Goal: Navigation & Orientation: Find specific page/section

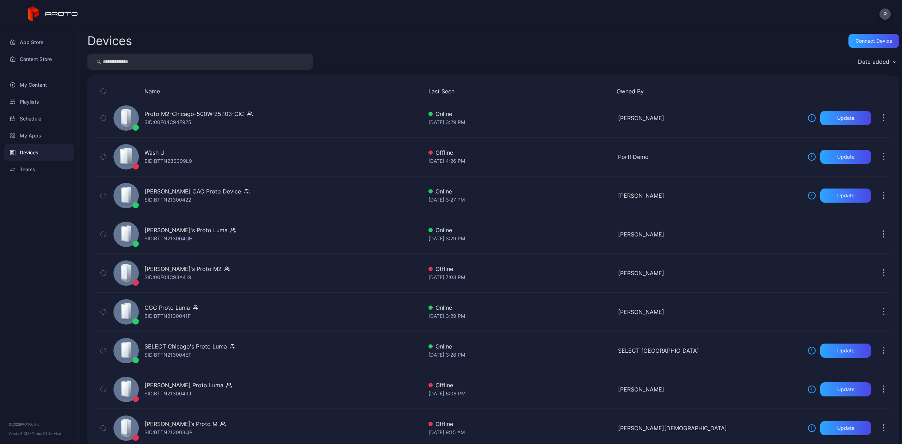
click at [28, 154] on div "Devices" at bounding box center [39, 152] width 70 height 17
click at [36, 136] on div "My Apps" at bounding box center [39, 135] width 70 height 17
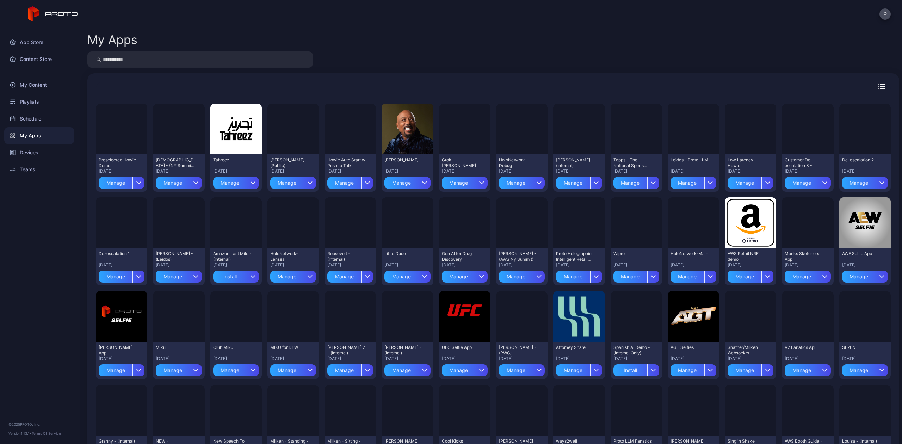
click at [32, 151] on div "Devices" at bounding box center [39, 152] width 70 height 17
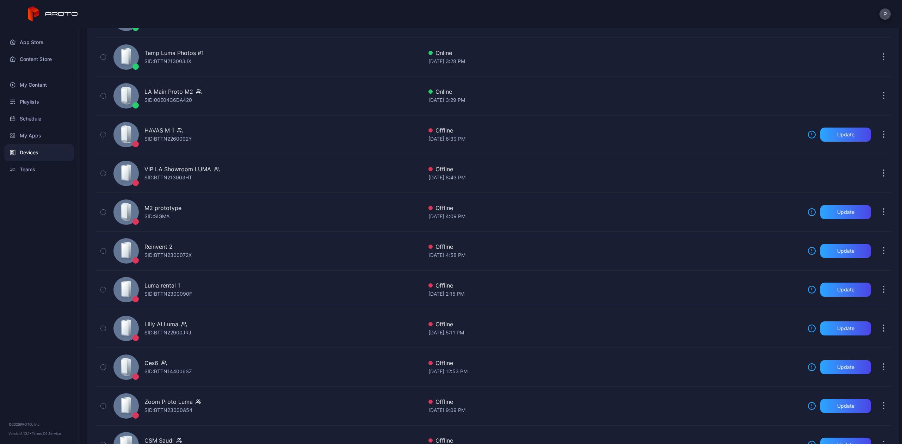
scroll to position [233, 0]
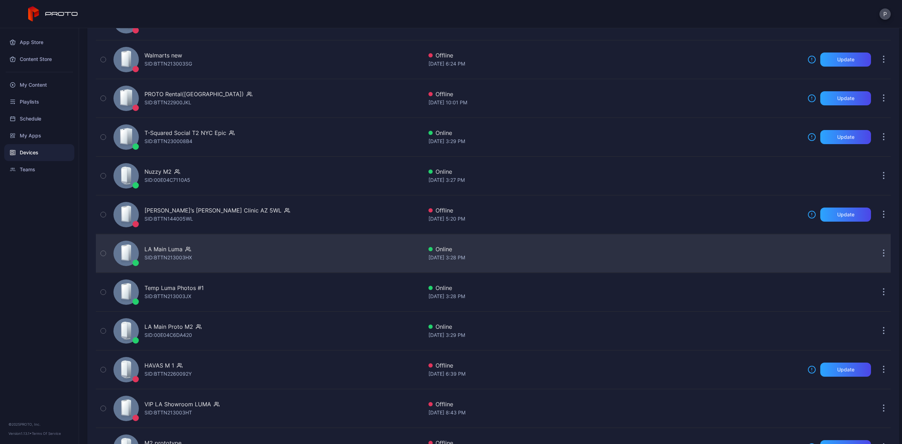
click at [211, 254] on div "LA Main [PERSON_NAME]: BTTN213003HX" at bounding box center [267, 253] width 312 height 35
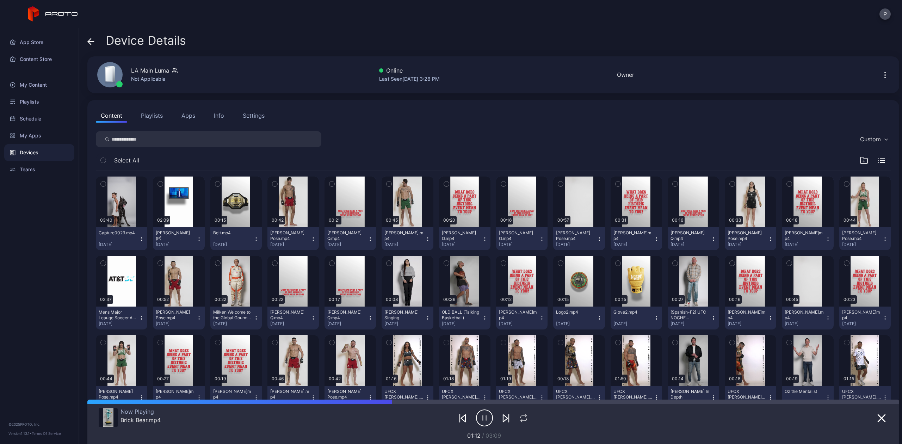
click at [274, 120] on div "Content Playlists Apps Info Settings" at bounding box center [493, 116] width 795 height 14
click at [243, 111] on div "Settings" at bounding box center [254, 115] width 22 height 8
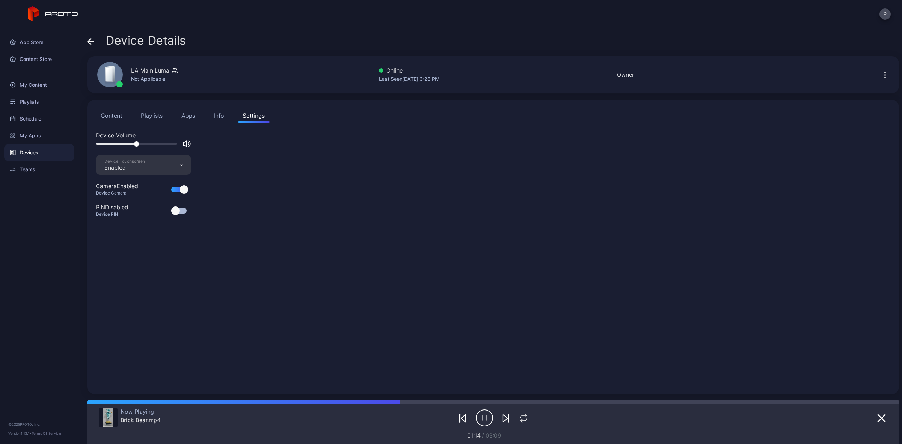
click at [216, 113] on div "Info" at bounding box center [219, 115] width 10 height 8
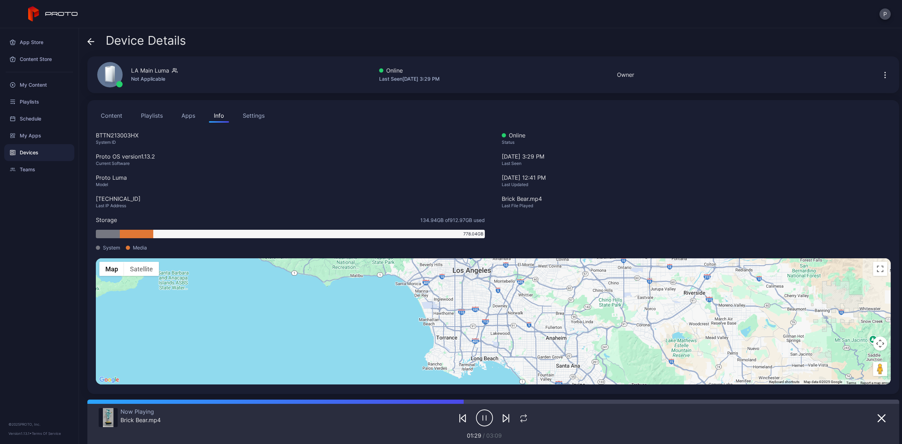
click at [94, 44] on icon at bounding box center [90, 41] width 7 height 7
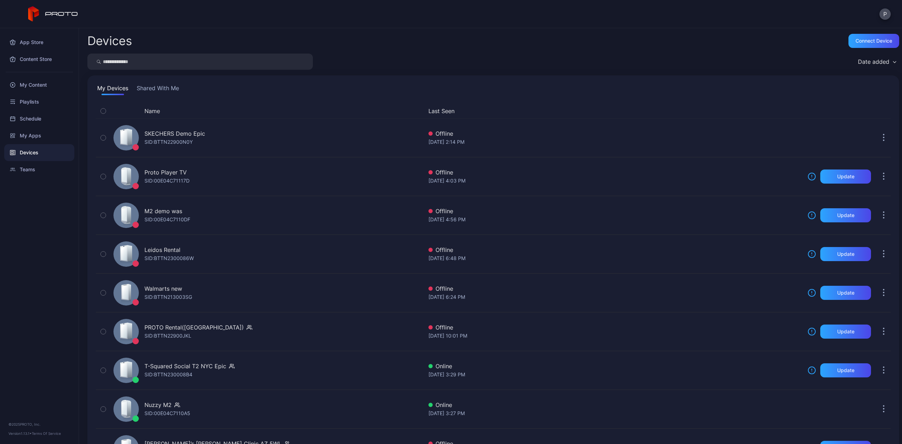
scroll to position [233, 0]
